Goal: Task Accomplishment & Management: Manage account settings

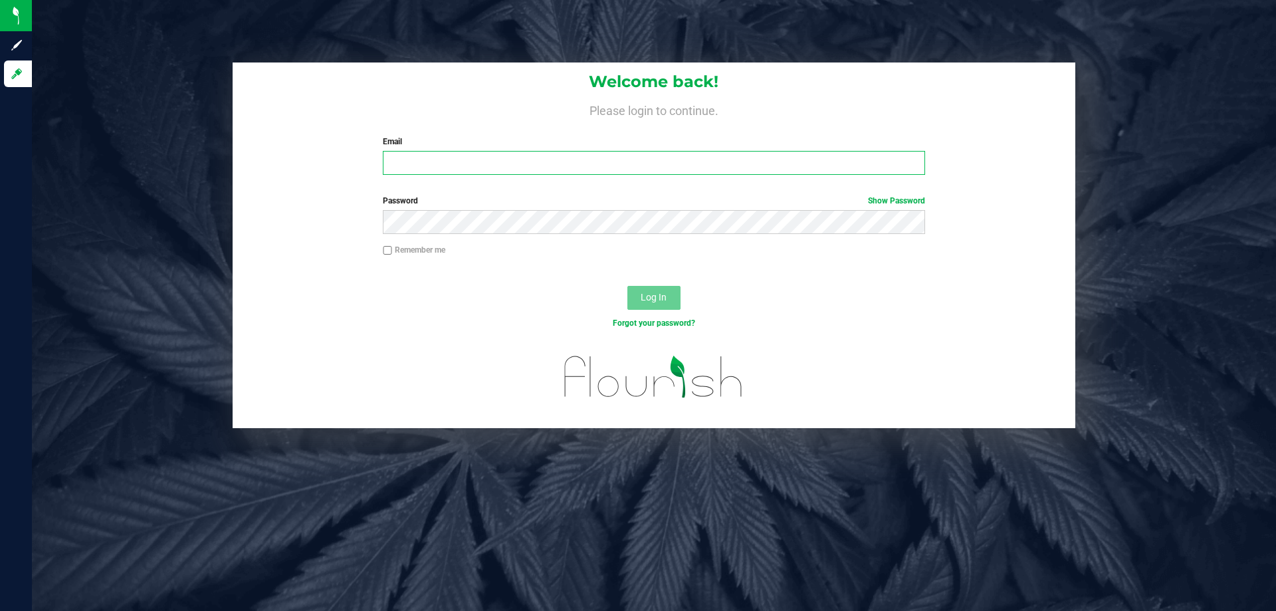
click at [426, 159] on input "Email" at bounding box center [654, 163] width 542 height 24
type input "[EMAIL_ADDRESS][DOMAIN_NAME]"
click at [627, 286] on button "Log In" at bounding box center [653, 298] width 53 height 24
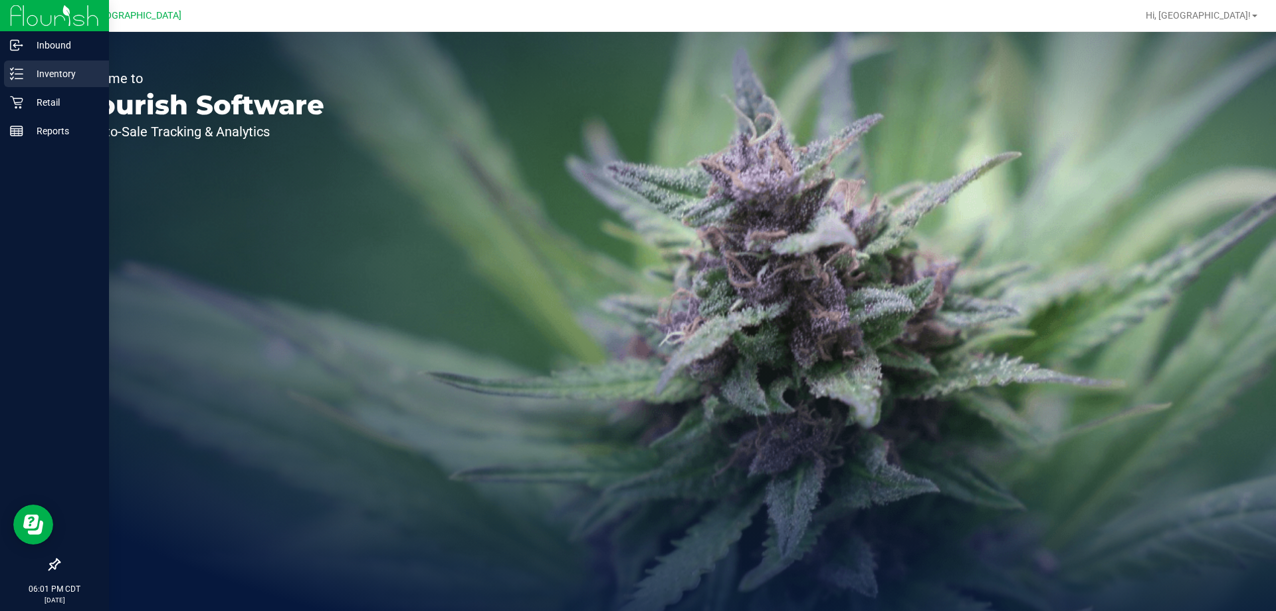
click at [43, 75] on p "Inventory" at bounding box center [63, 74] width 80 height 16
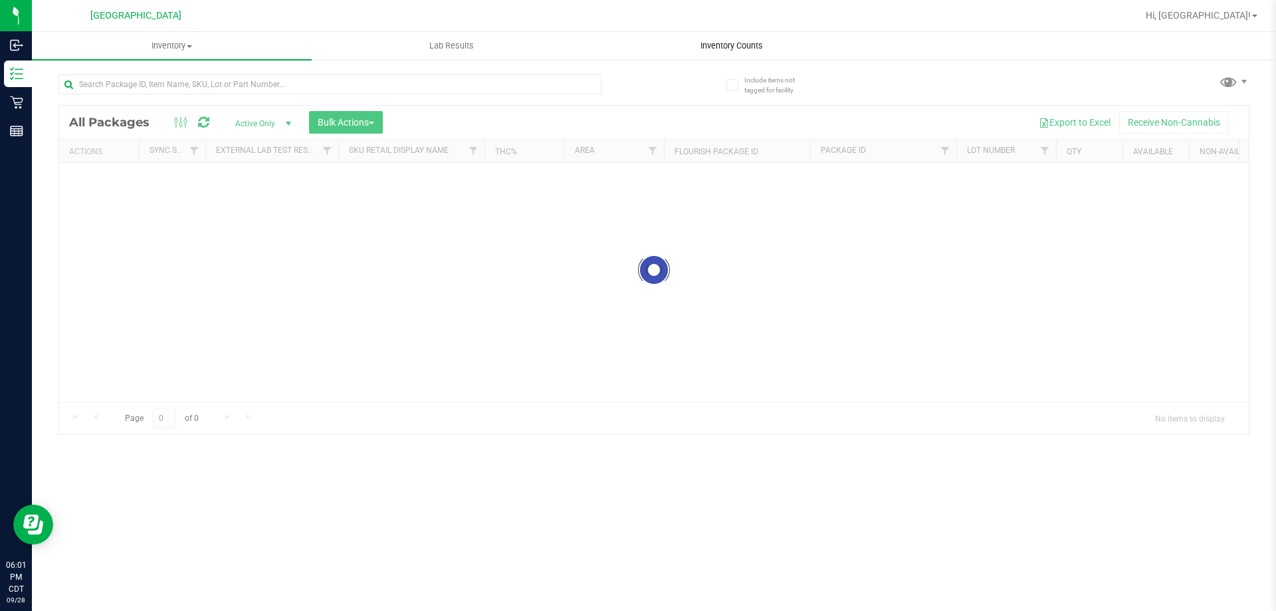
click at [736, 39] on uib-tab-heading "Inventory Counts" at bounding box center [731, 46] width 278 height 27
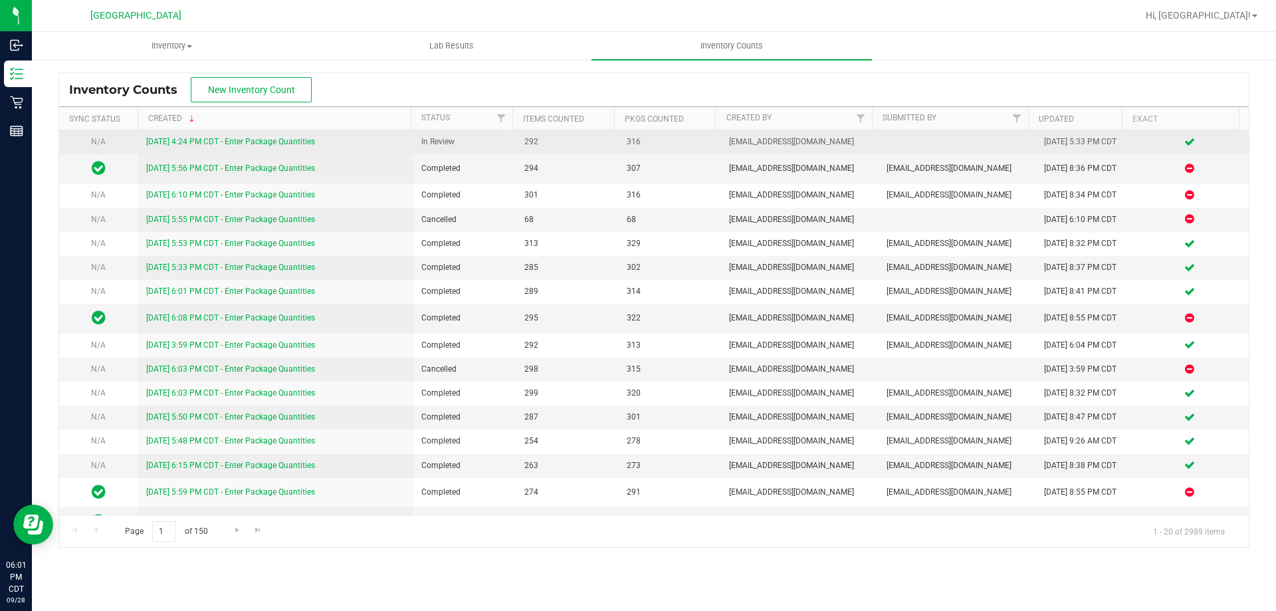
click at [296, 145] on link "[DATE] 4:24 PM CDT - Enter Package Quantities" at bounding box center [230, 141] width 169 height 9
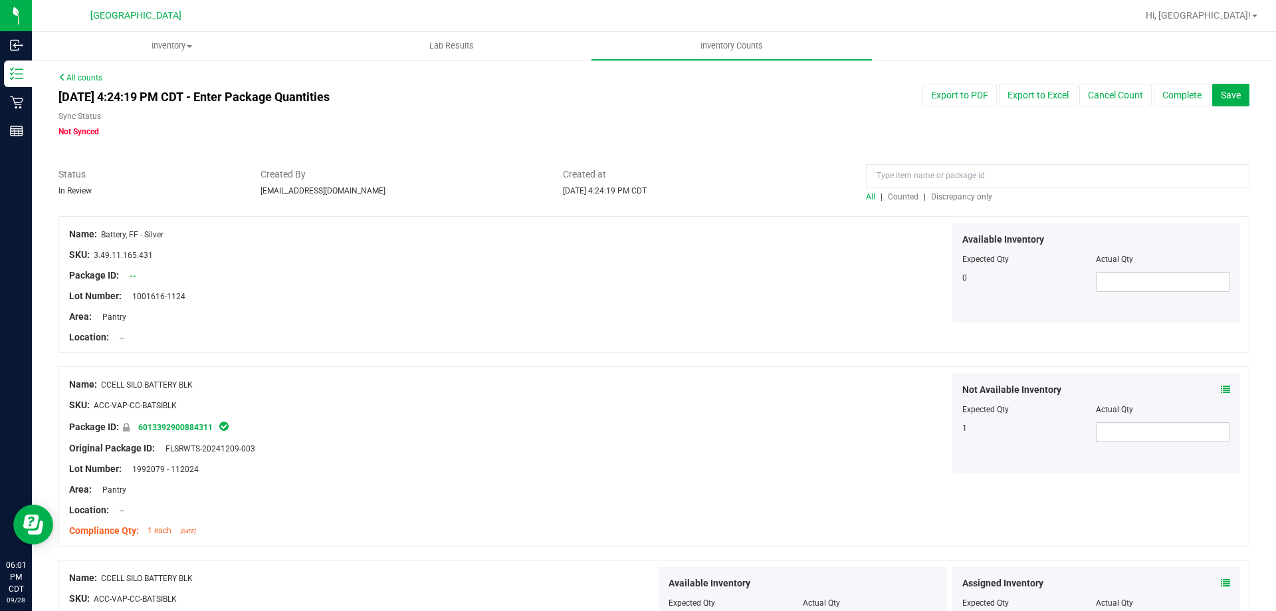
click at [966, 193] on span "Discrepancy only" at bounding box center [961, 196] width 61 height 9
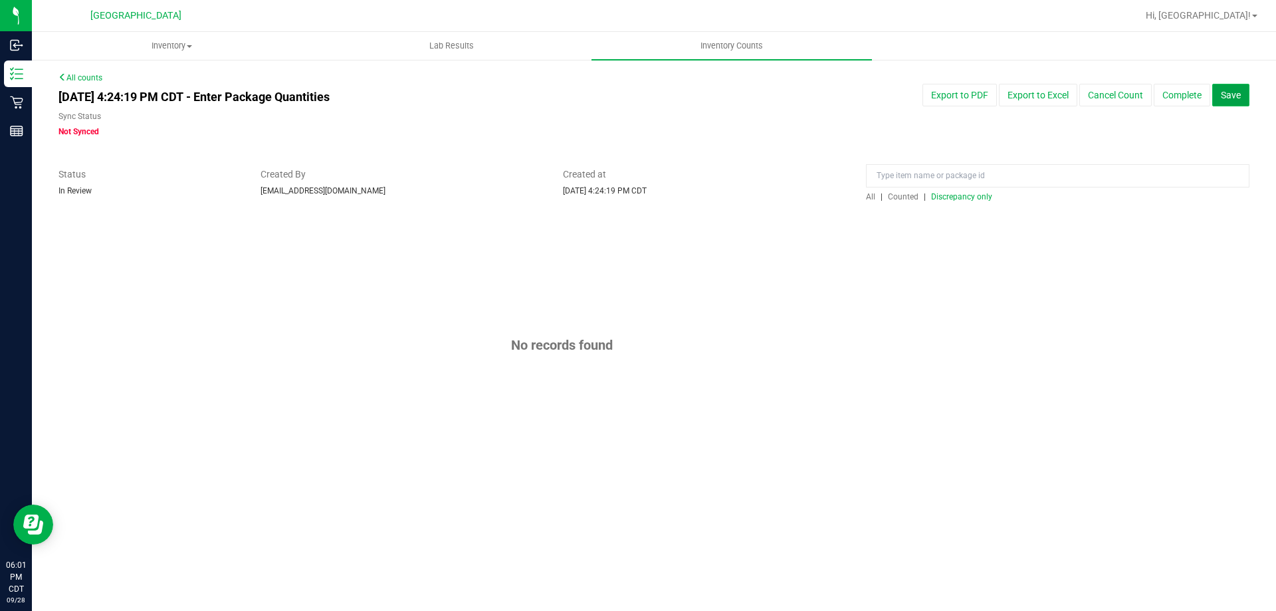
click at [1240, 93] on span "Save" at bounding box center [1231, 95] width 20 height 11
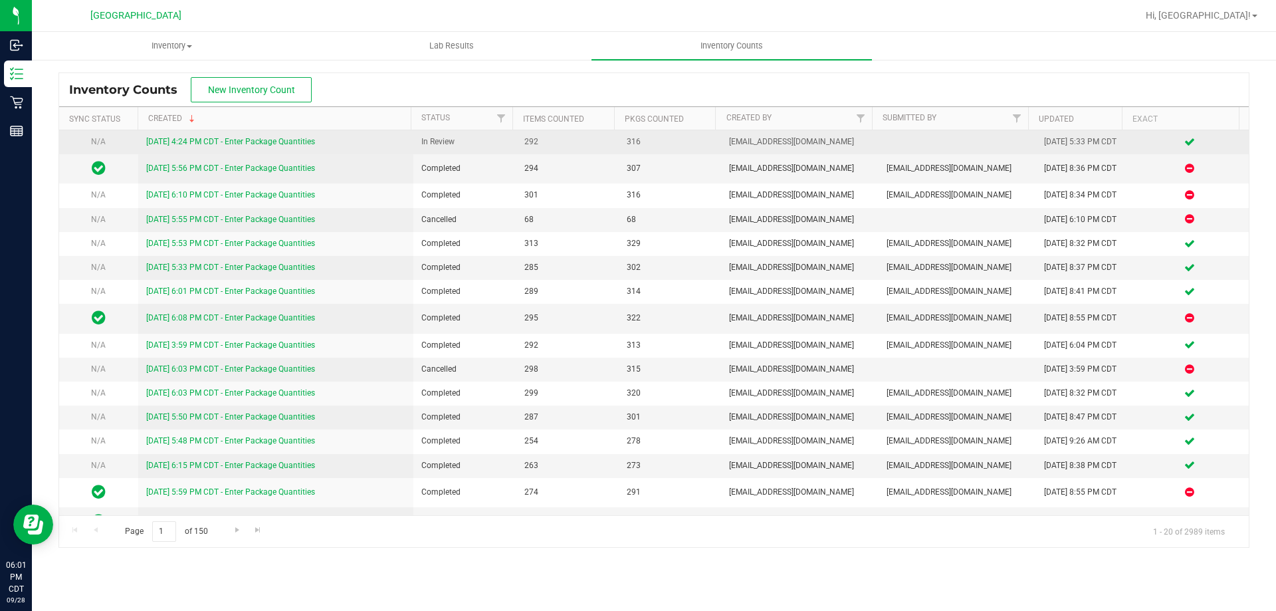
click at [300, 144] on link "[DATE] 4:24 PM CDT - Enter Package Quantities" at bounding box center [230, 141] width 169 height 9
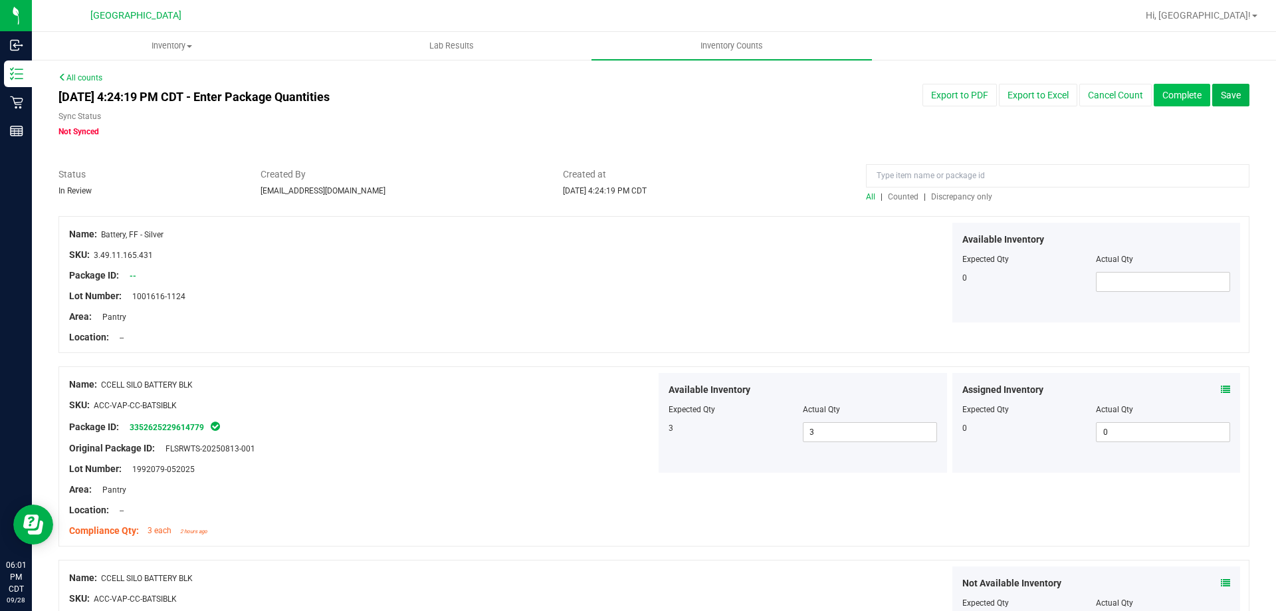
click at [1180, 94] on button "Complete" at bounding box center [1182, 95] width 56 height 23
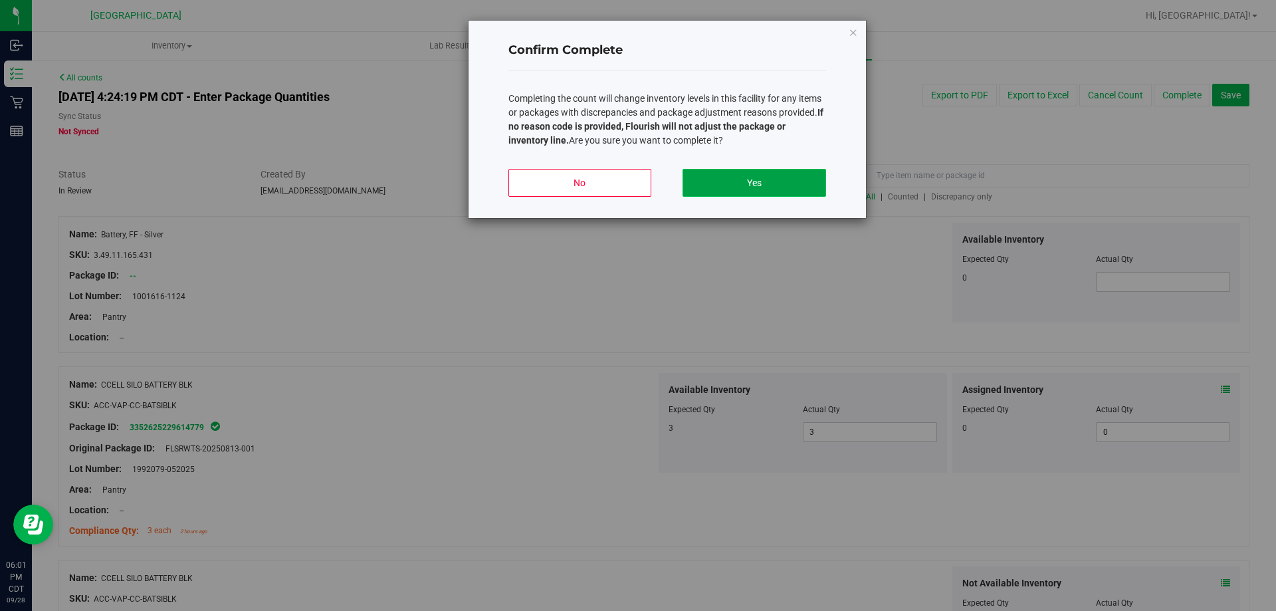
click at [710, 193] on button "Yes" at bounding box center [754, 183] width 143 height 28
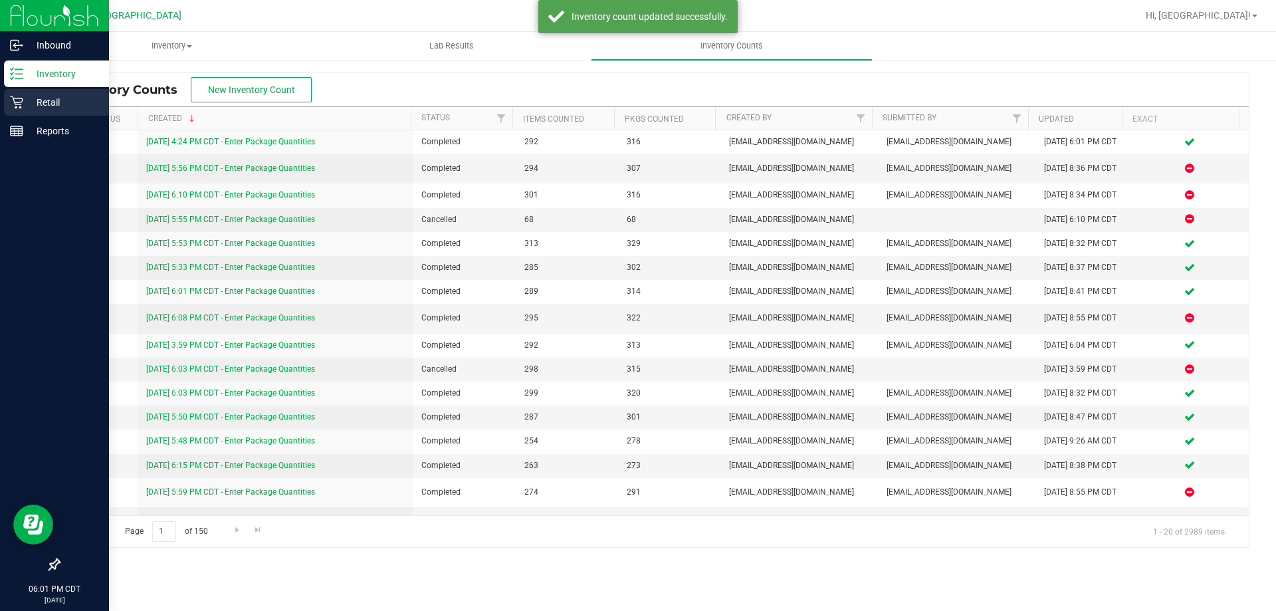
click at [53, 108] on p "Retail" at bounding box center [63, 102] width 80 height 16
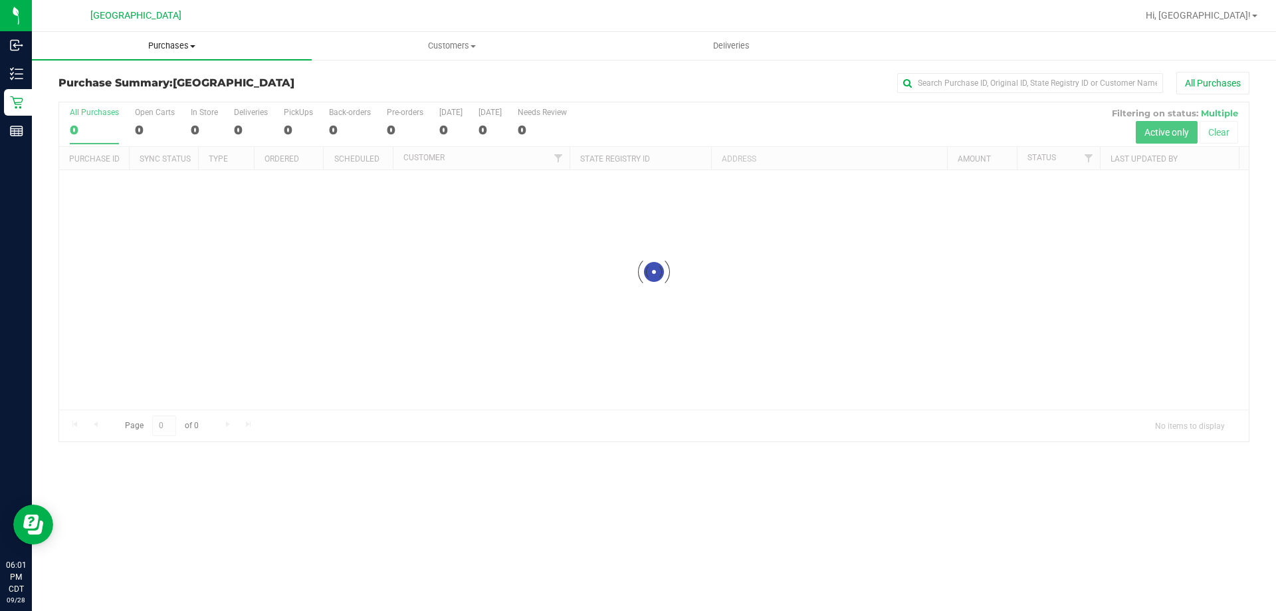
click at [189, 38] on uib-tab-heading "Purchases Summary of purchases Fulfillment All purchases" at bounding box center [172, 46] width 280 height 28
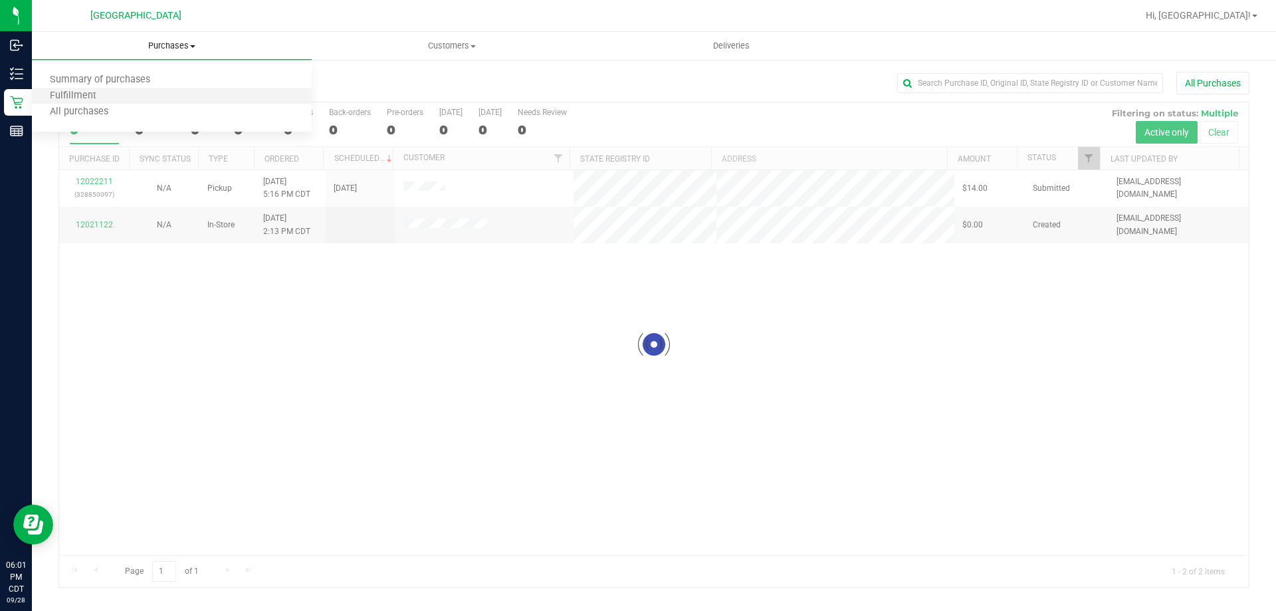
click at [106, 102] on li "Fulfillment" at bounding box center [172, 96] width 280 height 16
